Goal: Task Accomplishment & Management: Complete application form

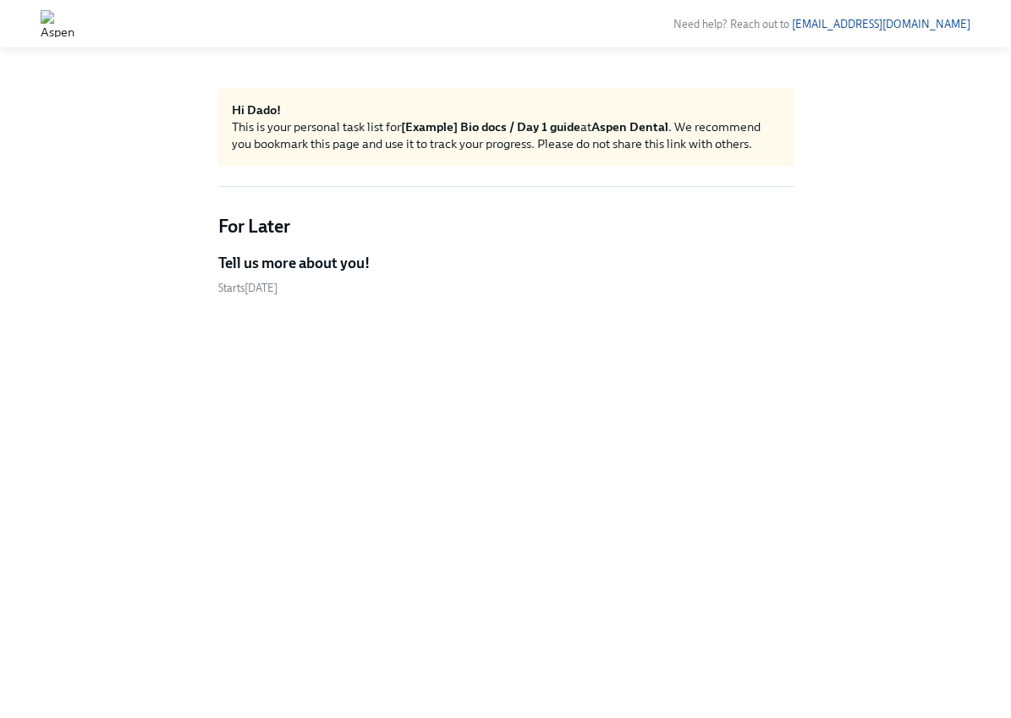
click at [303, 267] on h5 "Tell us more about you!" at bounding box center [293, 263] width 151 height 20
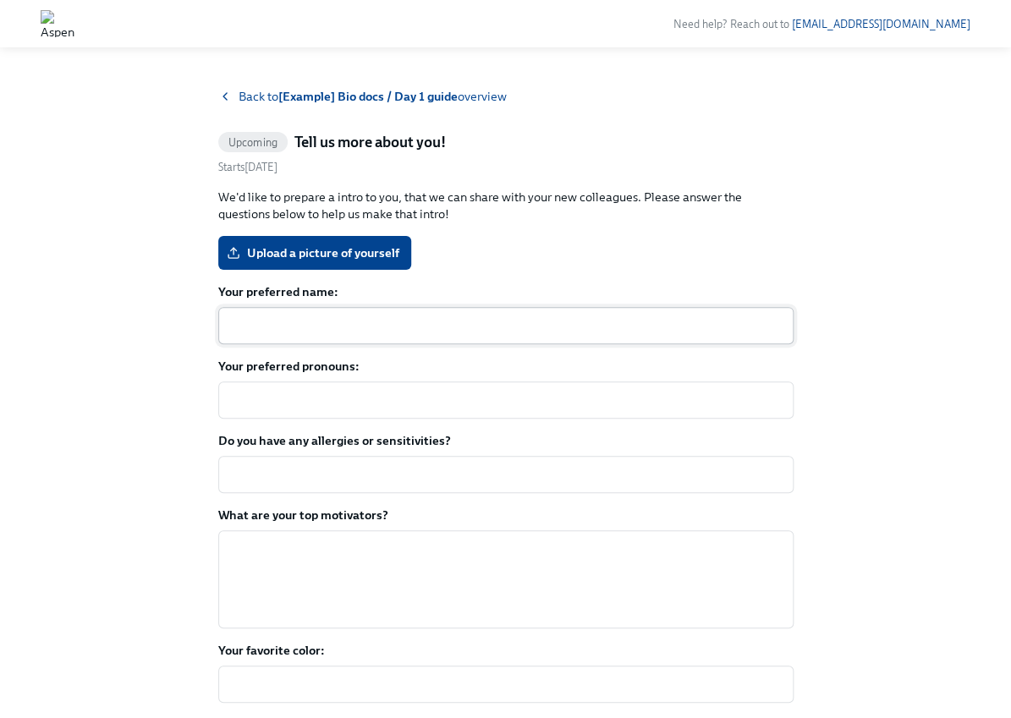
click at [238, 324] on textarea "Your preferred name:" at bounding box center [505, 326] width 555 height 20
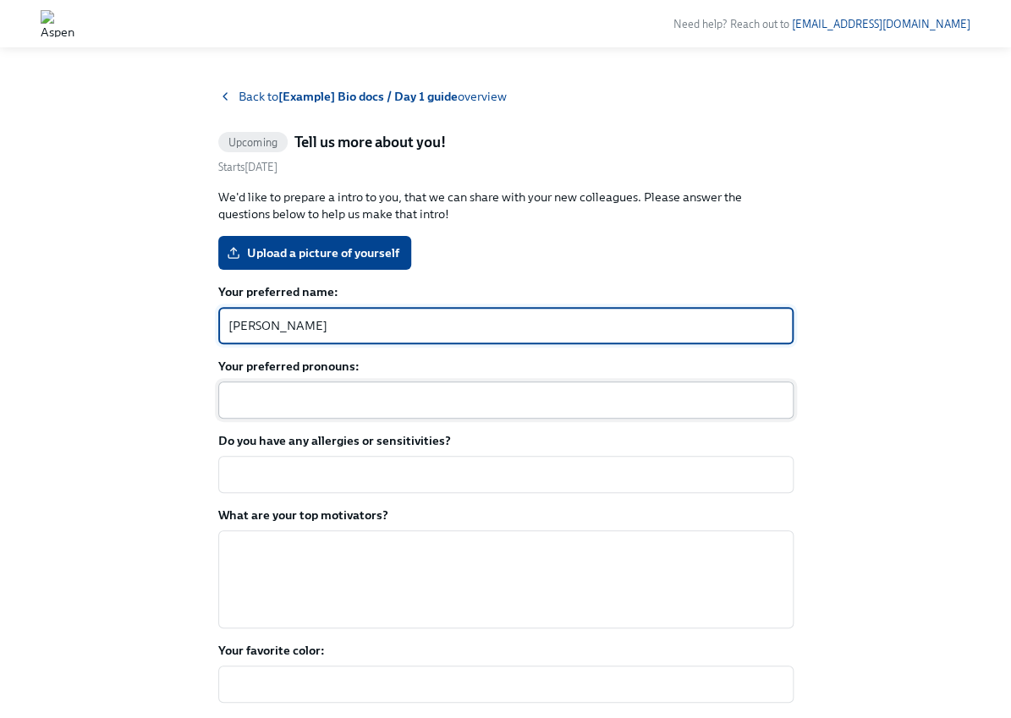
type textarea "[PERSON_NAME]"
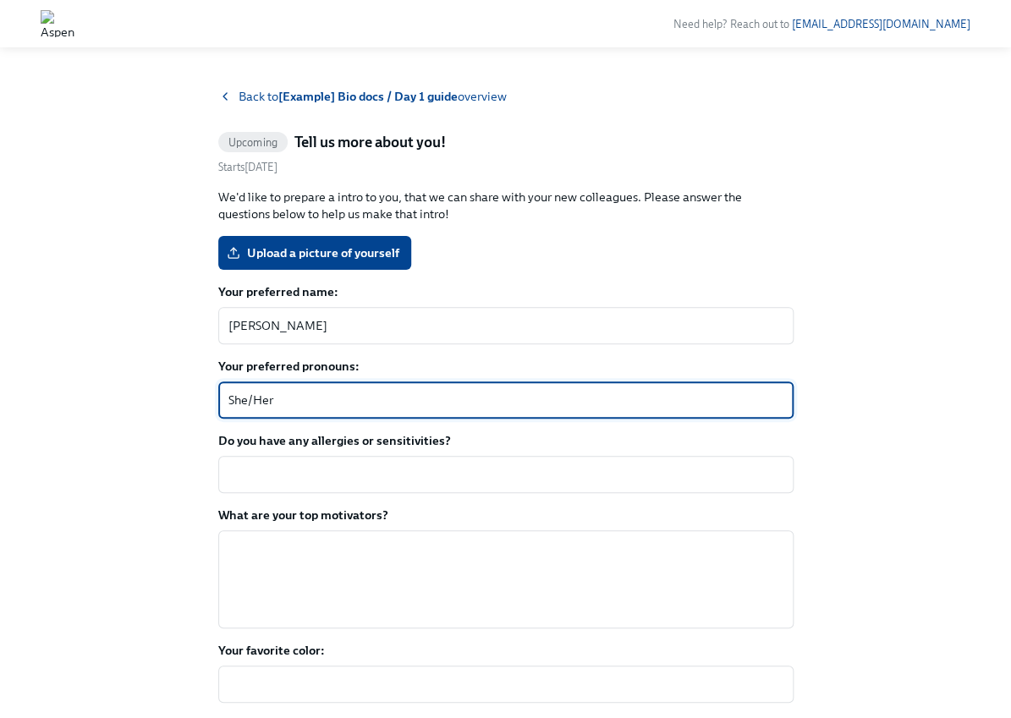
type textarea "She/Her"
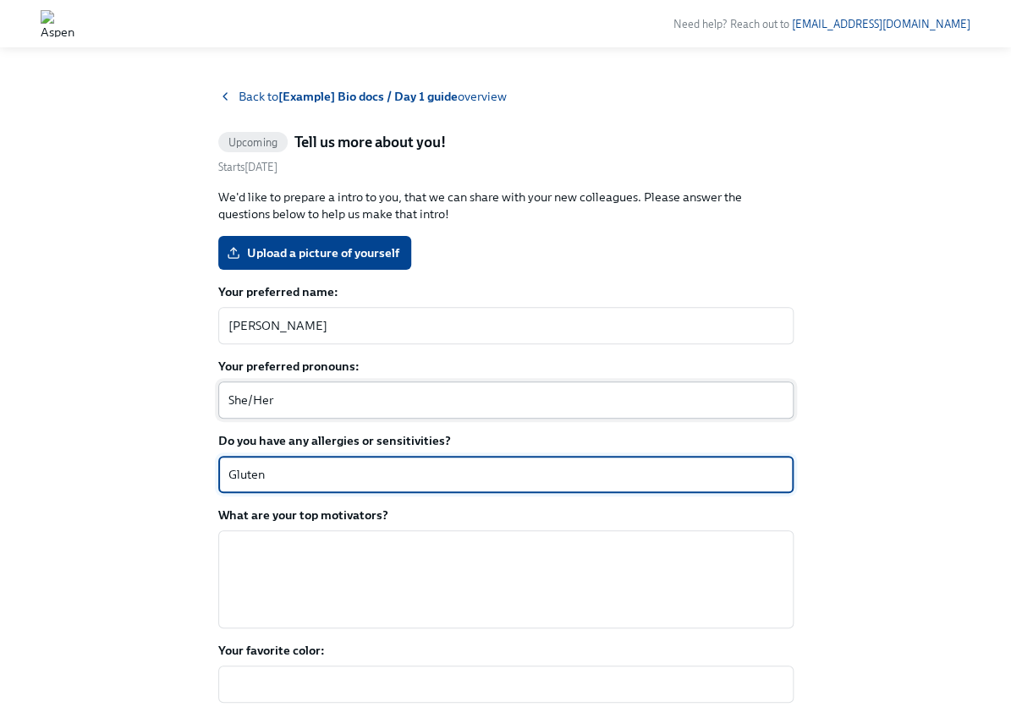
type textarea "Gluten"
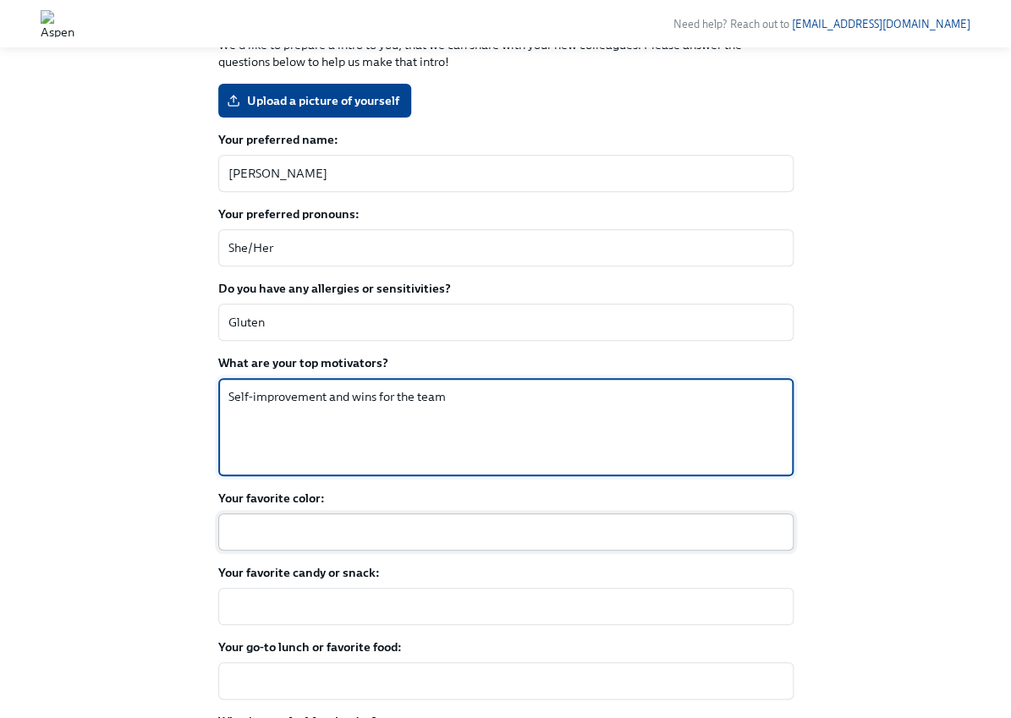
scroll to position [155, 0]
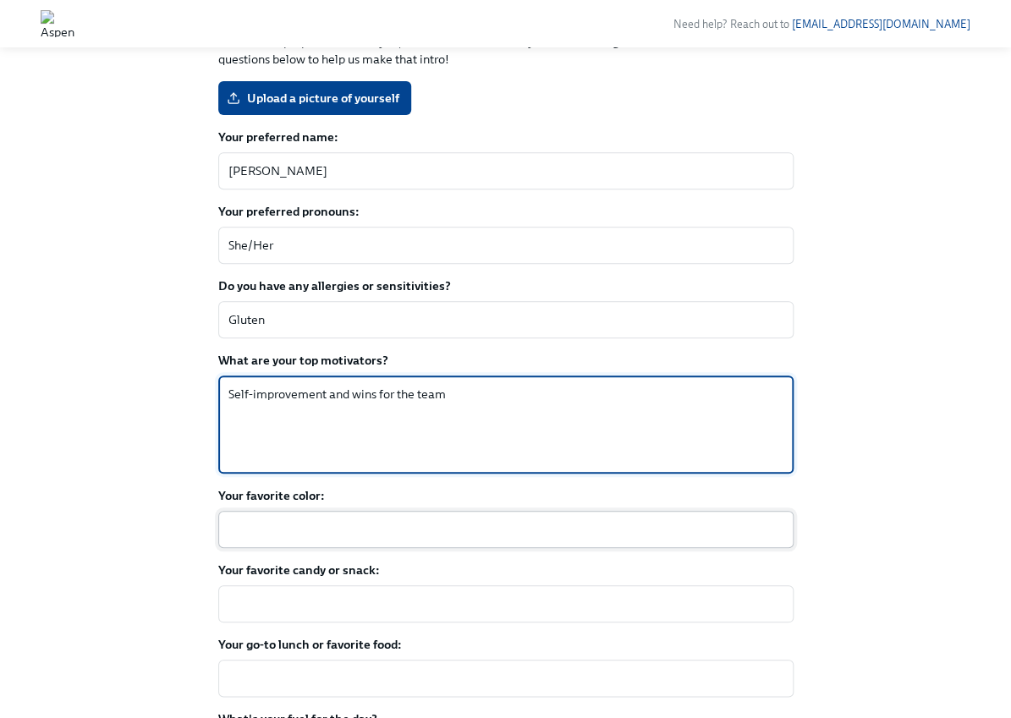
type textarea "Self-improvement and wins for the team"
click at [354, 532] on textarea "Your favorite color:" at bounding box center [505, 529] width 555 height 20
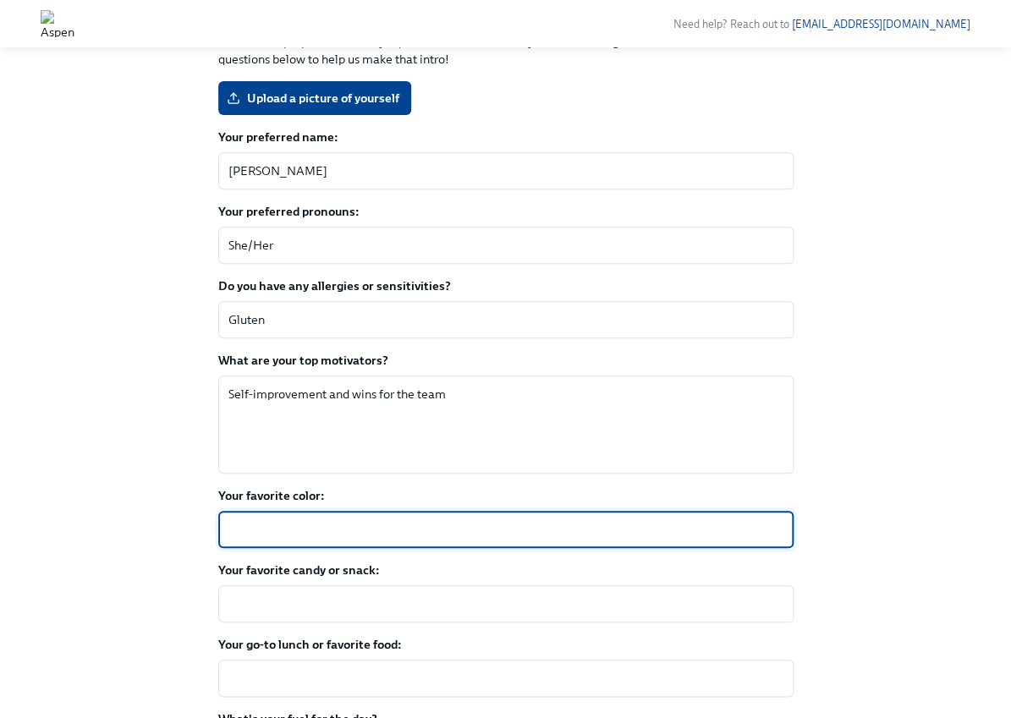
type textarea "V"
type textarea "Blue"
click at [378, 611] on textarea "Your favorite candy or snack:" at bounding box center [505, 604] width 555 height 20
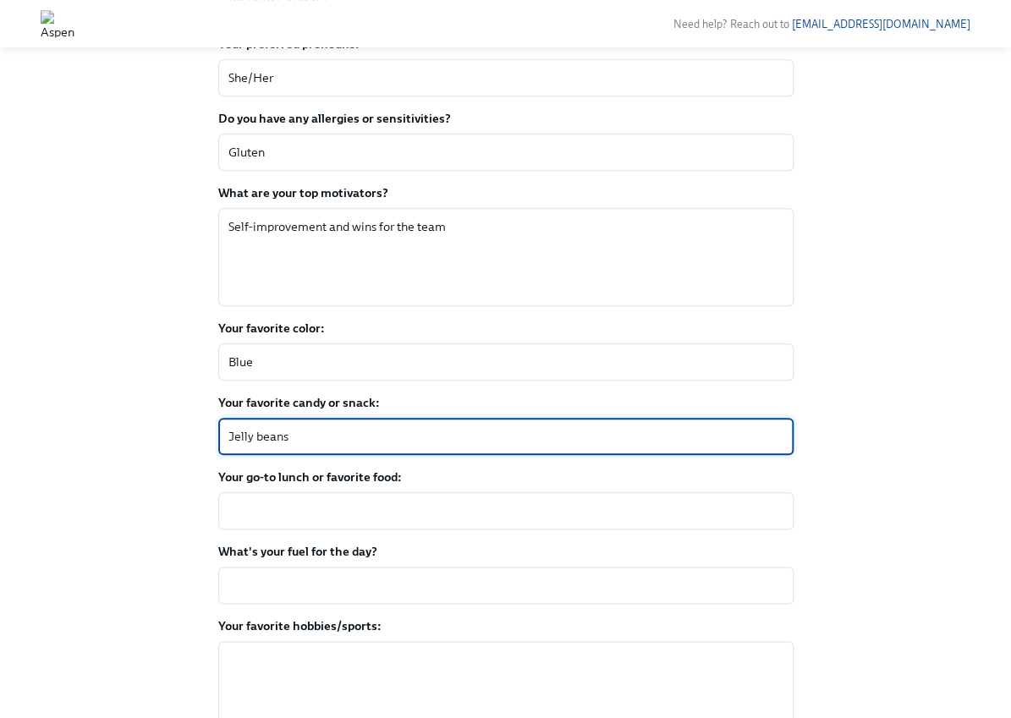
scroll to position [364, 0]
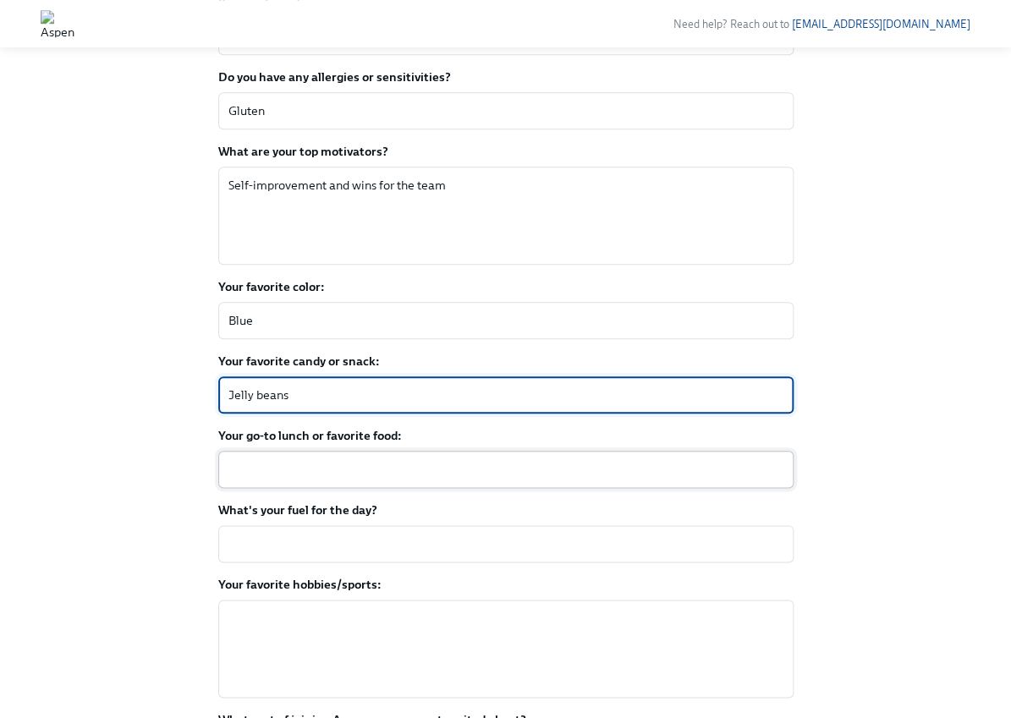
type textarea "Jelly beans"
click at [397, 475] on textarea "Your go-to lunch or favorite food:" at bounding box center [505, 469] width 555 height 20
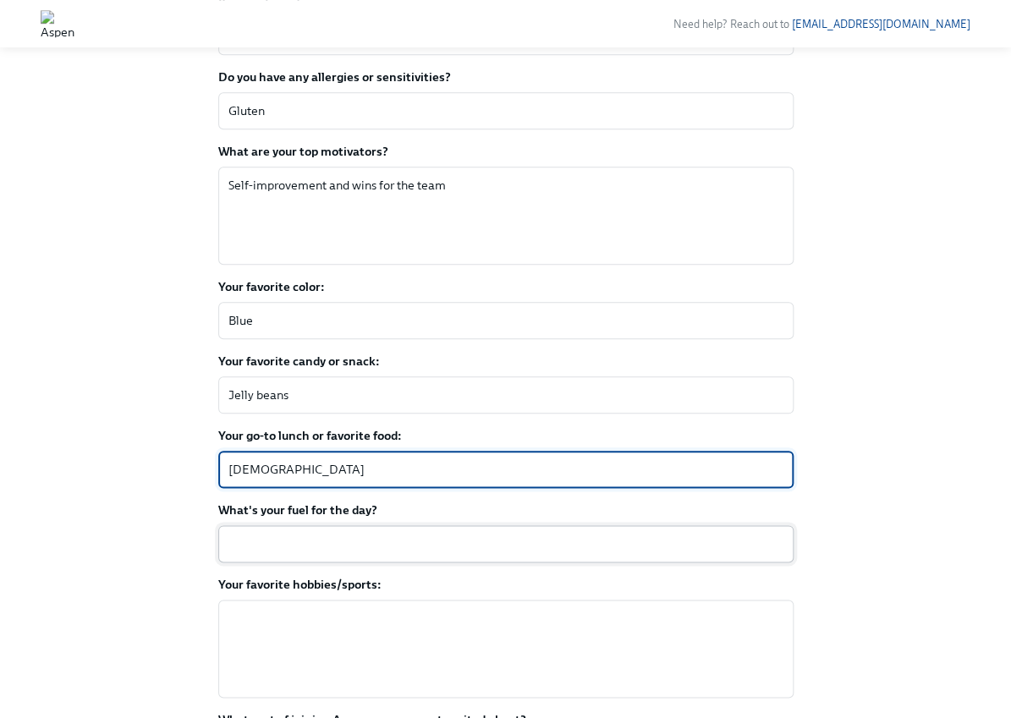
type textarea "[DEMOGRAPHIC_DATA]"
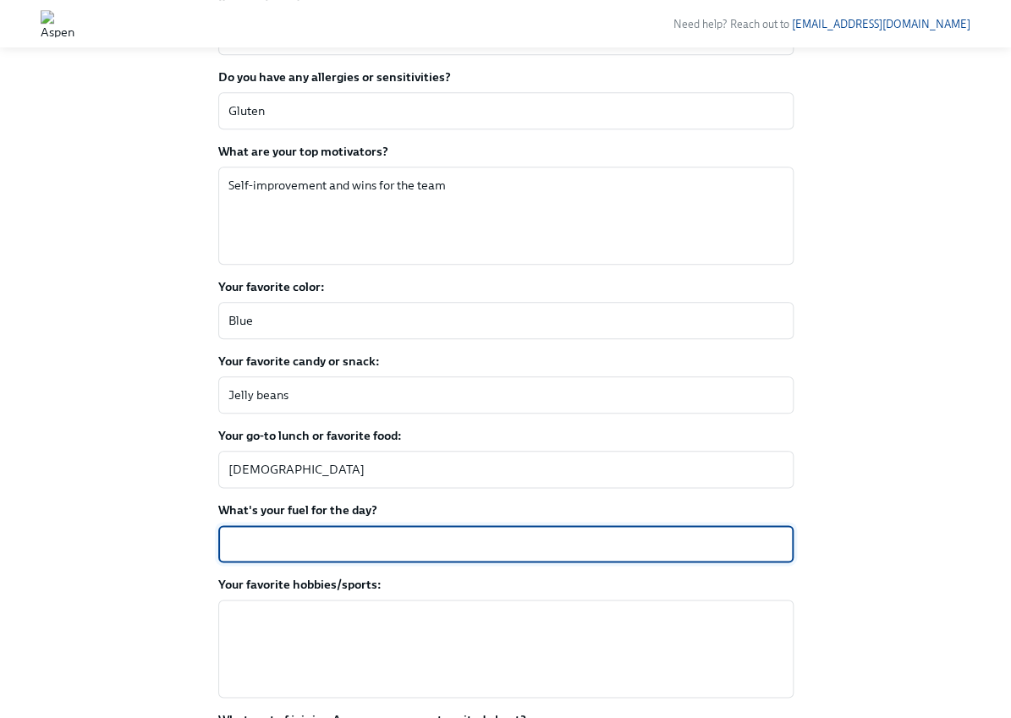
click at [387, 540] on textarea "What's your fuel for the day?" at bounding box center [505, 544] width 555 height 20
type textarea "A"
type textarea "5mile run before breakfast"
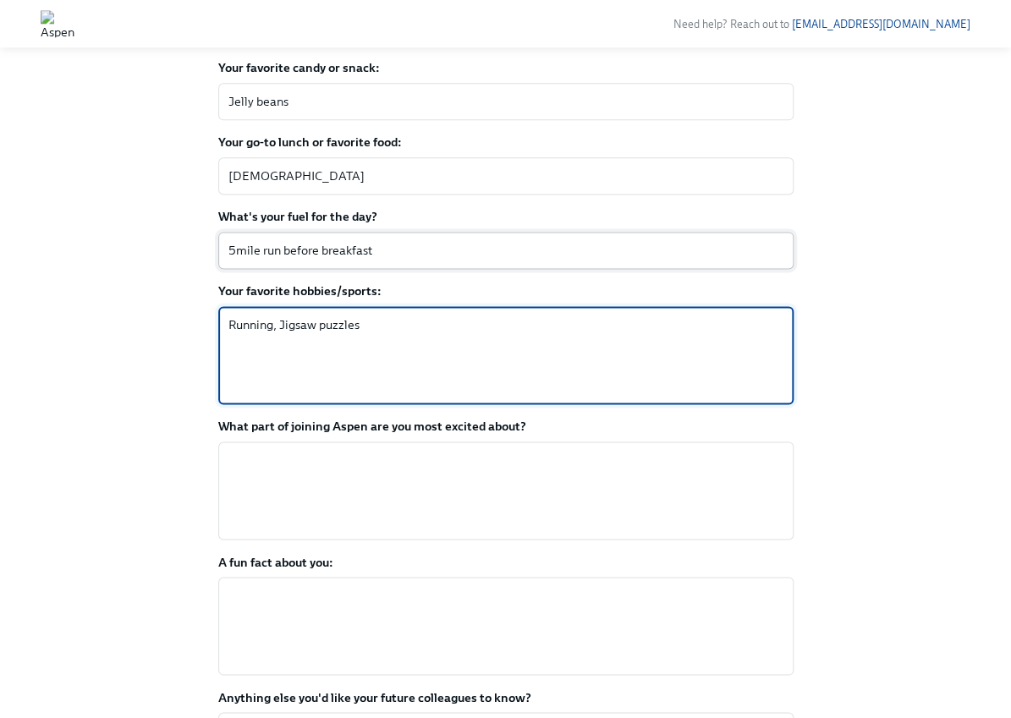
scroll to position [687, 0]
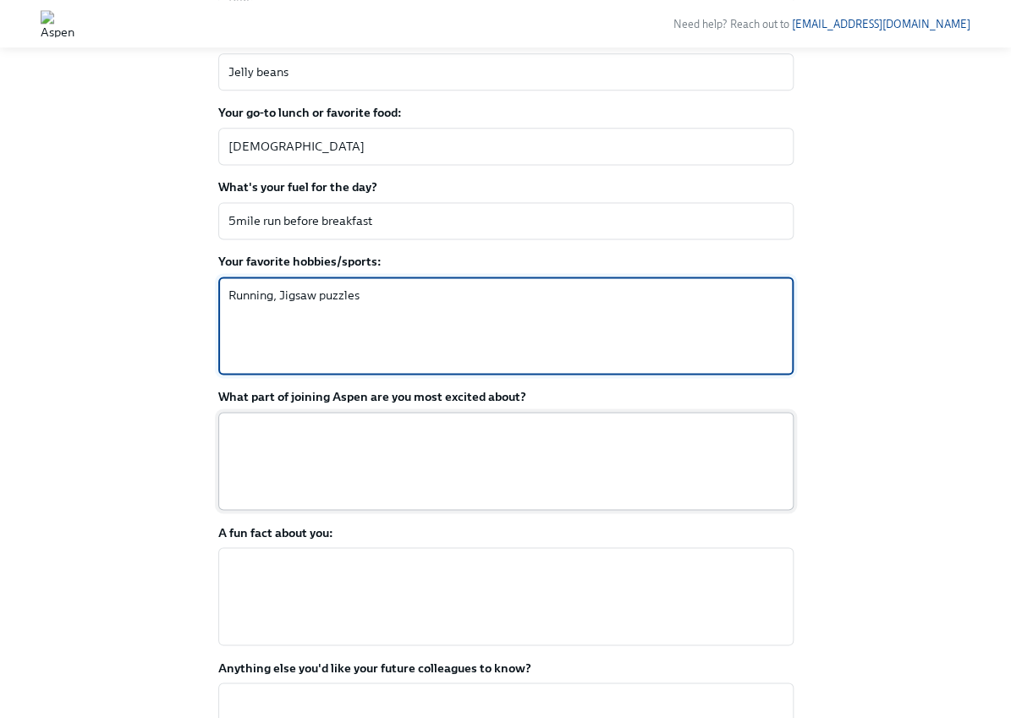
type textarea "Running, Jigsaw puzzles"
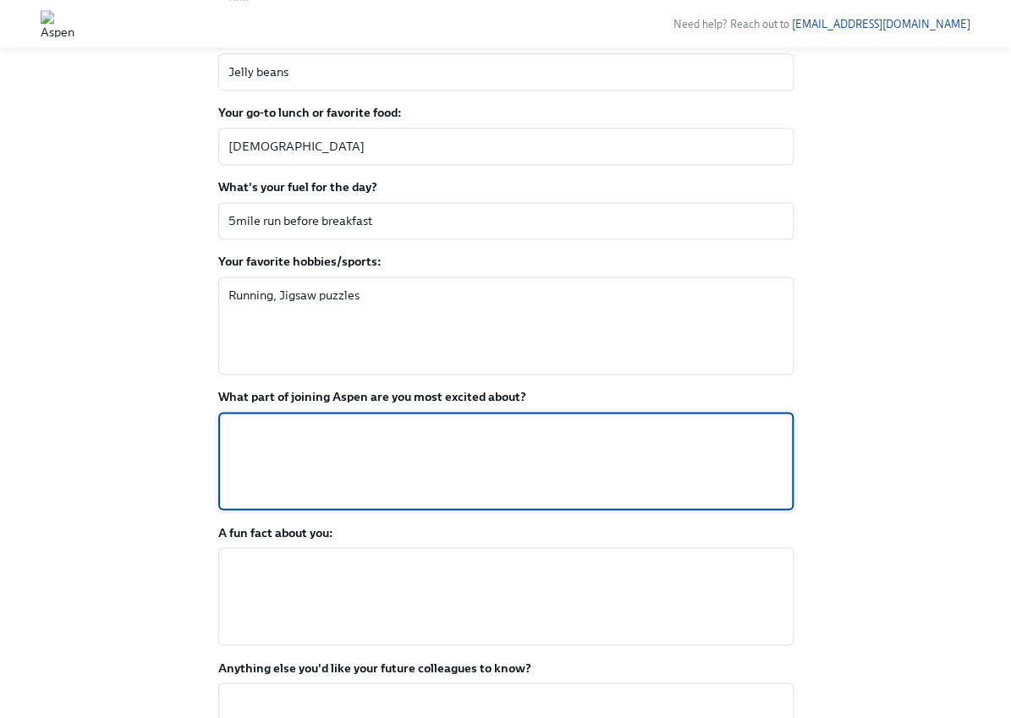
click at [360, 448] on textarea "What part of joining Aspen are you most excited about?" at bounding box center [505, 460] width 555 height 81
type textarea "All of it!"
click at [377, 557] on textarea "A fun fact about you:" at bounding box center [505, 596] width 555 height 81
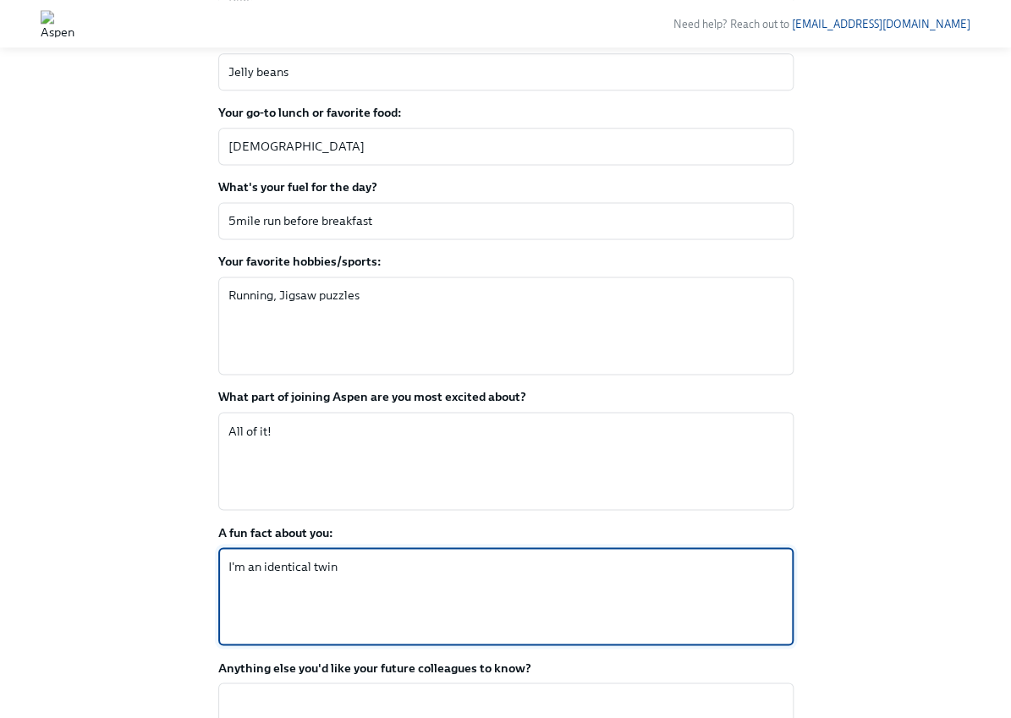
scroll to position [877, 0]
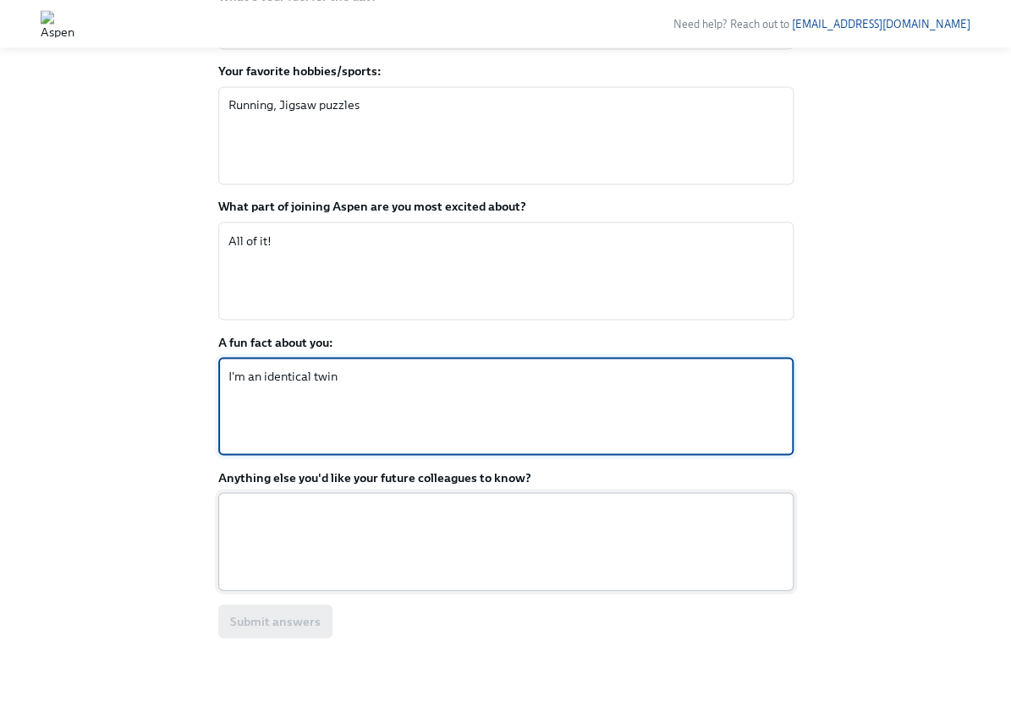
type textarea "I'm an identical twin"
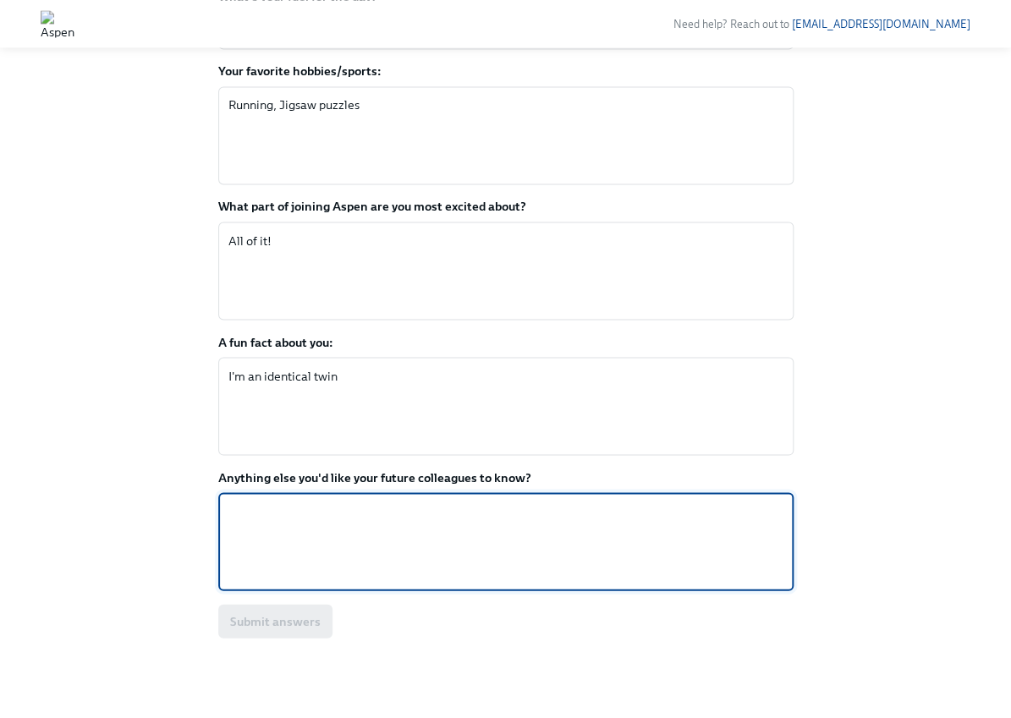
click at [424, 526] on textarea "Anything else you'd like your future colleagues to know?" at bounding box center [505, 541] width 555 height 81
type textarea "Looking forward to meeting you!"
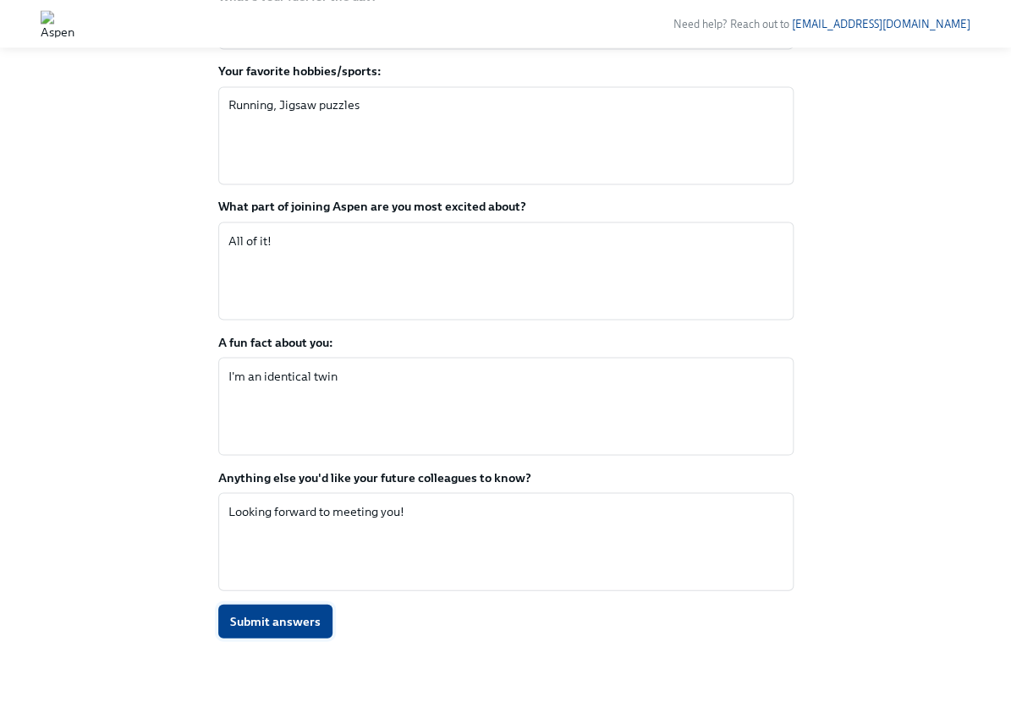
click at [274, 624] on span "Submit answers" at bounding box center [275, 620] width 91 height 17
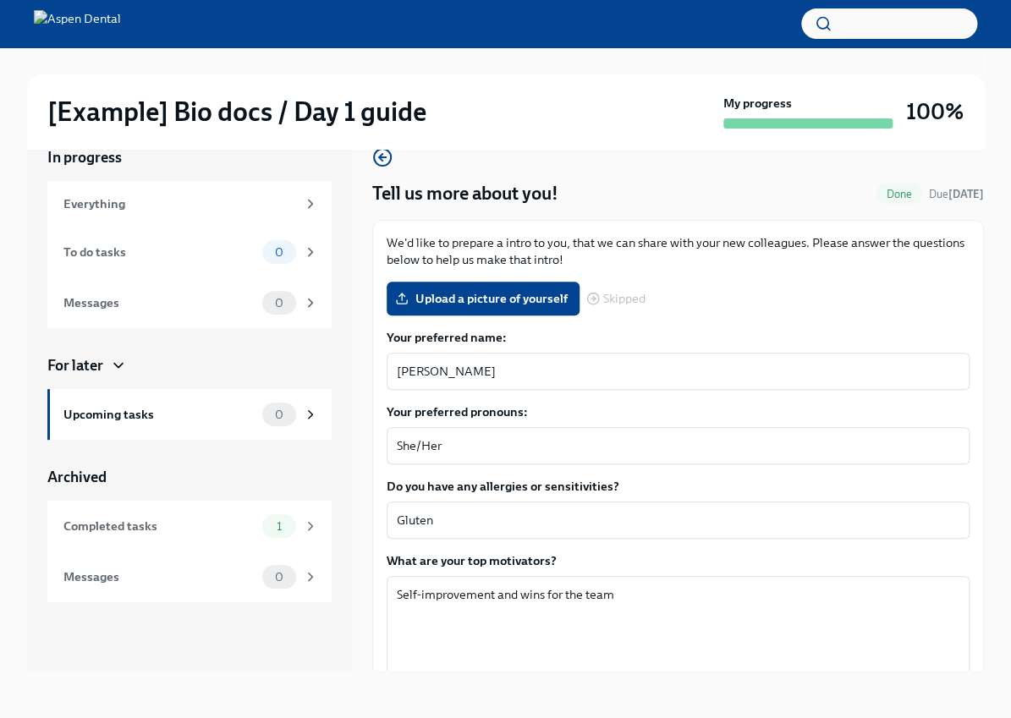
scroll to position [28, 0]
